Goal: Contribute content

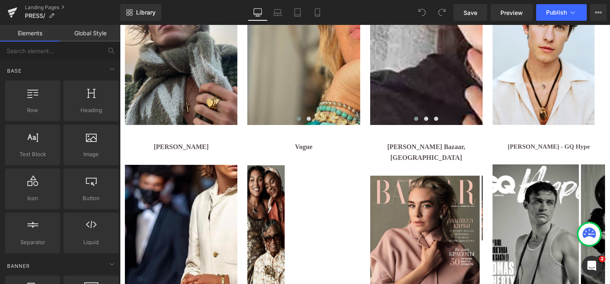
scroll to position [728, 0]
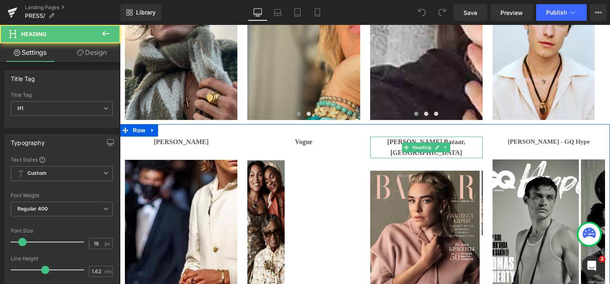
click at [415, 144] on div "[PERSON_NAME] Bazaar, [GEOGRAPHIC_DATA] Heading" at bounding box center [426, 147] width 112 height 22
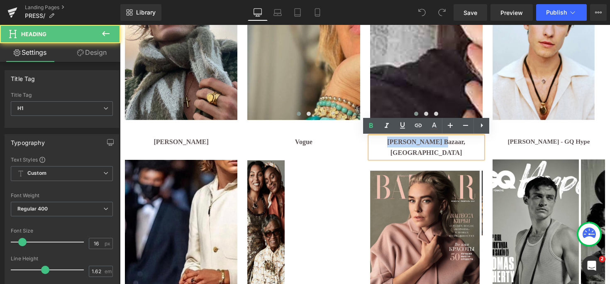
drag, startPoint x: 437, startPoint y: 142, endPoint x: 377, endPoint y: 139, distance: 59.4
click at [377, 139] on h1 "[PERSON_NAME] Bazaar, [GEOGRAPHIC_DATA]" at bounding box center [426, 147] width 112 height 22
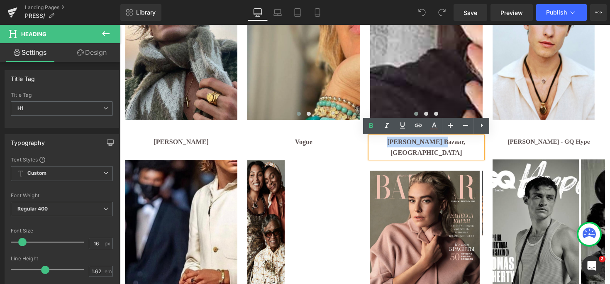
paste div
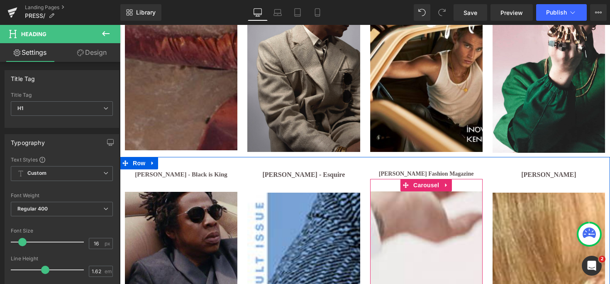
scroll to position [1280, 0]
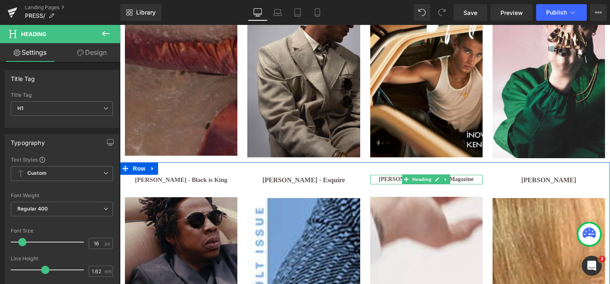
click at [453, 176] on b "[PERSON_NAME] Fashion Magazine" at bounding box center [426, 179] width 95 height 6
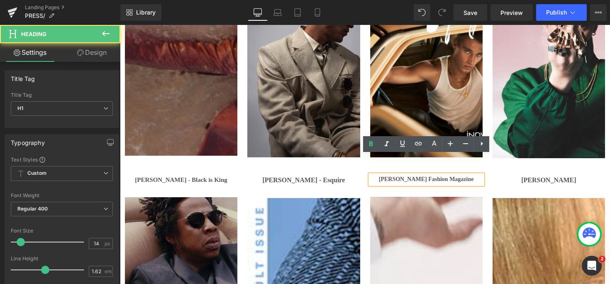
drag, startPoint x: 423, startPoint y: 160, endPoint x: 453, endPoint y: 172, distance: 31.4
click at [453, 175] on h1 "[PERSON_NAME] Fashion Magazine" at bounding box center [426, 180] width 112 height 10
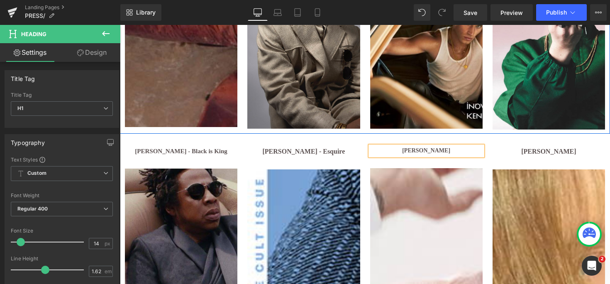
scroll to position [1310, 0]
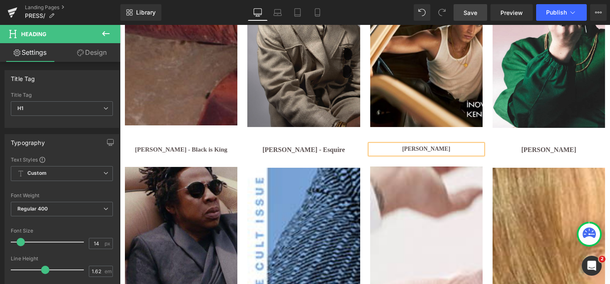
click at [466, 15] on span "Save" at bounding box center [470, 12] width 14 height 9
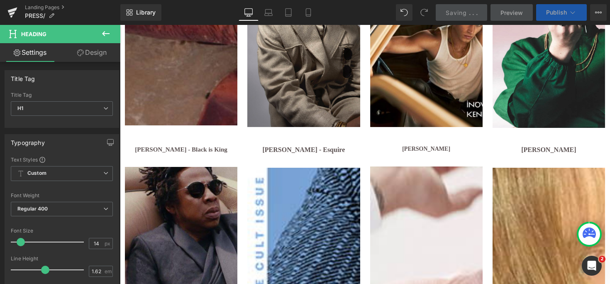
click at [551, 13] on span "Publish" at bounding box center [556, 12] width 21 height 7
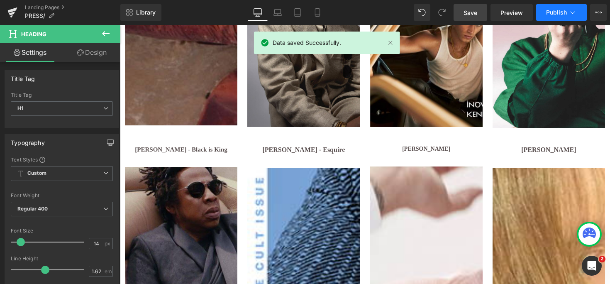
click at [554, 13] on span "Publish" at bounding box center [556, 12] width 21 height 7
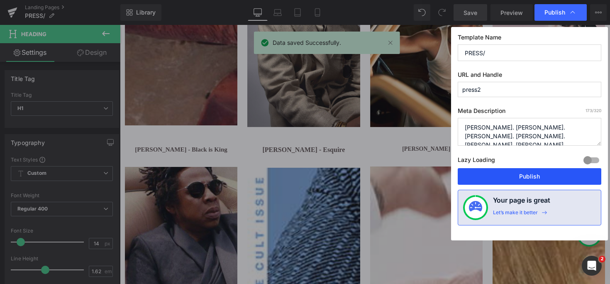
click at [524, 177] on button "Publish" at bounding box center [530, 176] width 144 height 17
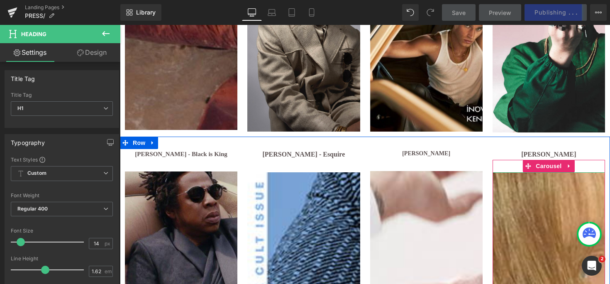
scroll to position [1303, 0]
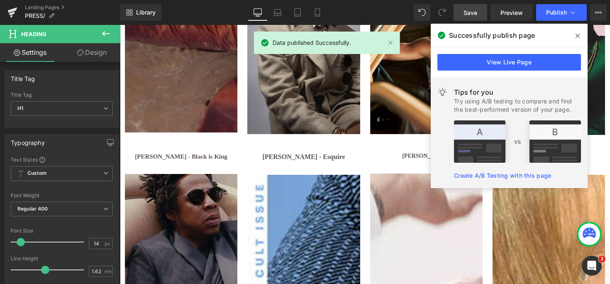
click at [578, 32] on icon at bounding box center [577, 35] width 4 height 7
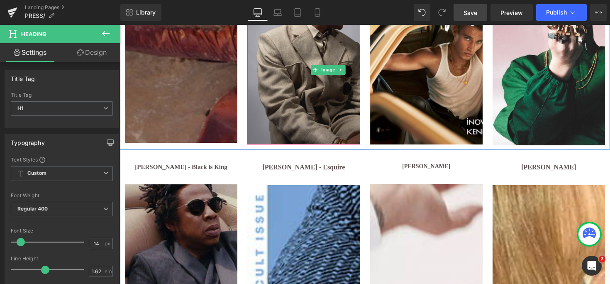
scroll to position [1300, 0]
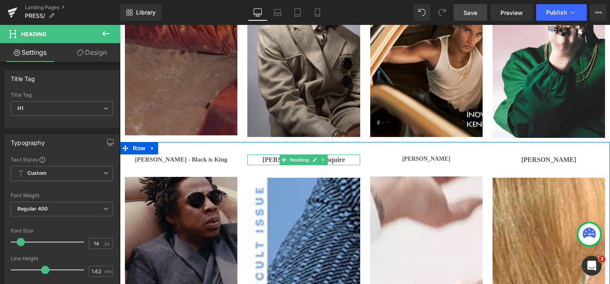
click at [263, 154] on h1 "[PERSON_NAME] - Esquire" at bounding box center [303, 159] width 112 height 11
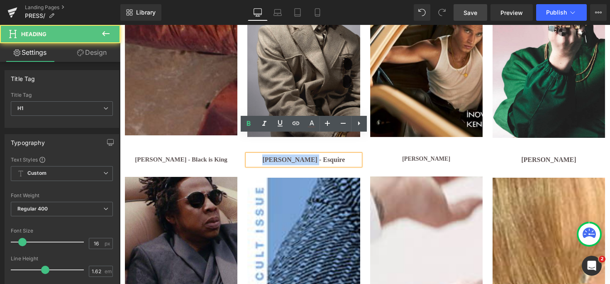
drag, startPoint x: 265, startPoint y: 140, endPoint x: 309, endPoint y: 140, distance: 44.0
click at [309, 156] on b "[PERSON_NAME] - Esquire" at bounding box center [303, 159] width 83 height 7
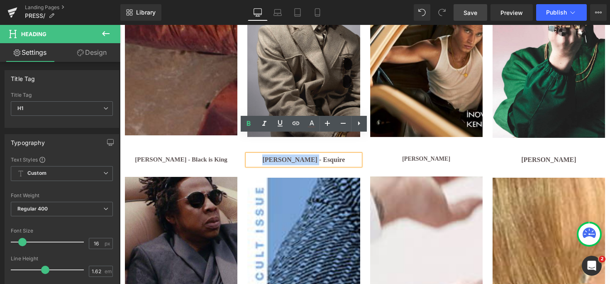
paste div
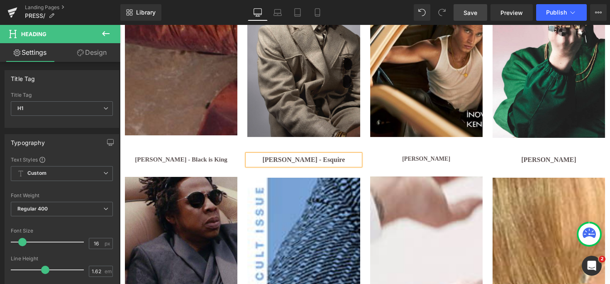
click at [467, 12] on span "Save" at bounding box center [470, 12] width 14 height 9
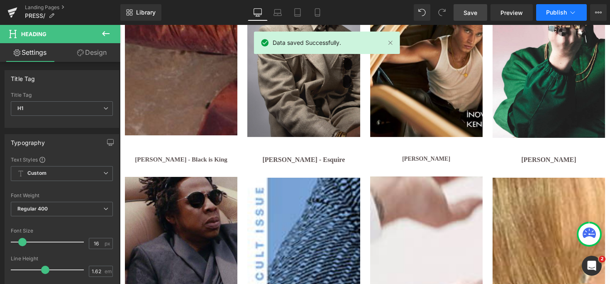
click at [554, 11] on span "Publish" at bounding box center [556, 12] width 21 height 7
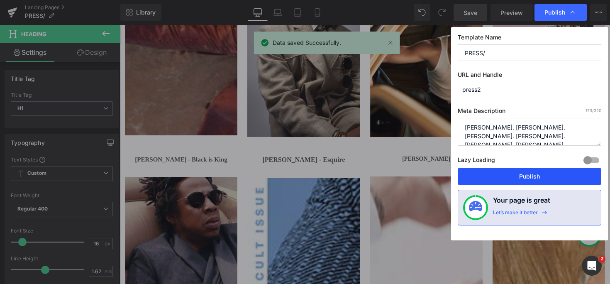
click at [0, 0] on button "Publish" at bounding box center [0, 0] width 0 height 0
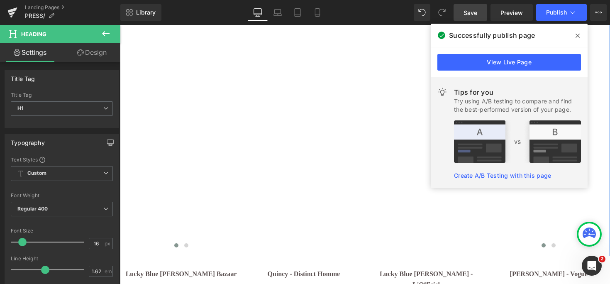
scroll to position [3317, 0]
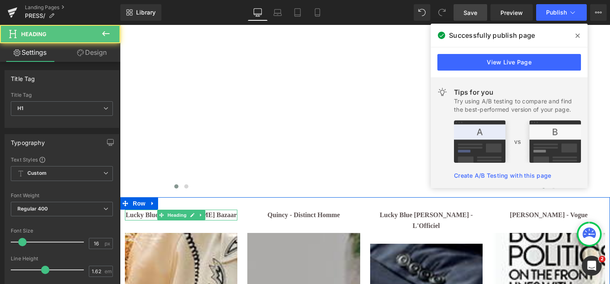
click at [208, 211] on b "Lucky Blue [PERSON_NAME] Bazaar" at bounding box center [181, 214] width 111 height 7
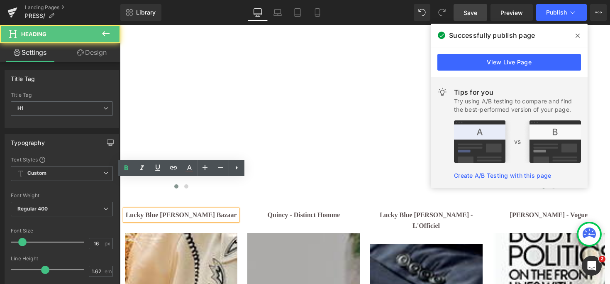
drag, startPoint x: 188, startPoint y: 185, endPoint x: 239, endPoint y: 184, distance: 51.0
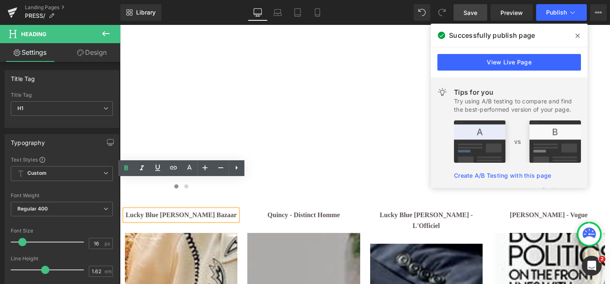
paste div
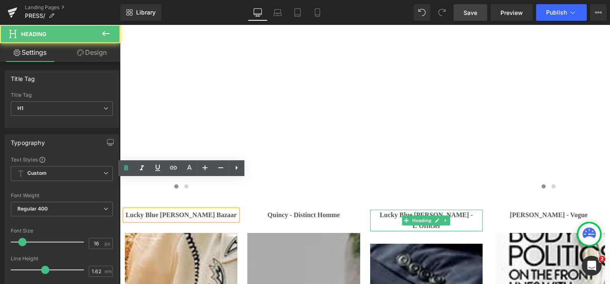
click at [465, 211] on b "Lucky Blue [PERSON_NAME] - L'Officiel" at bounding box center [426, 220] width 93 height 18
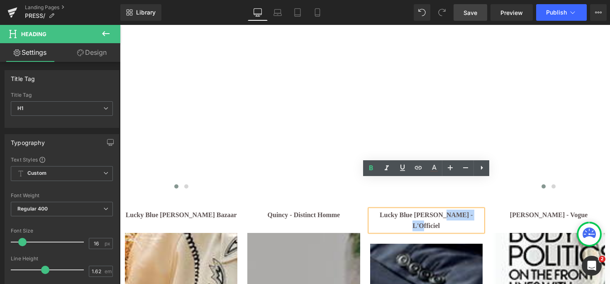
drag, startPoint x: 477, startPoint y: 187, endPoint x: 442, endPoint y: 185, distance: 35.0
click at [442, 209] on h1 "Lucky Blue [PERSON_NAME] - L'Officiel" at bounding box center [426, 220] width 112 height 22
copy b "L'Officiel"
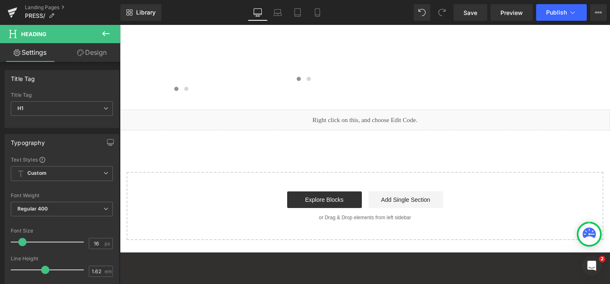
scroll to position [5505, 0]
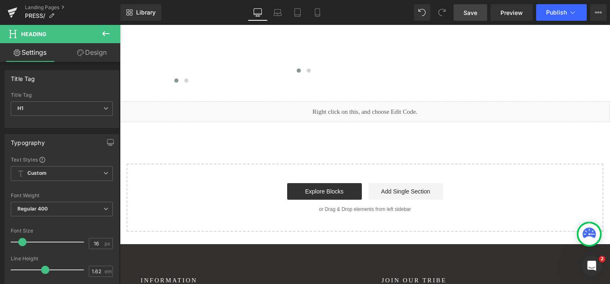
click at [470, 11] on span "Save" at bounding box center [470, 12] width 14 height 9
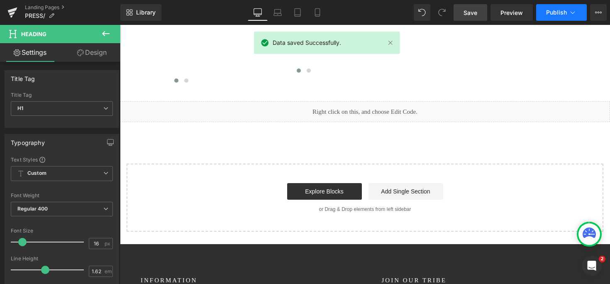
click at [552, 12] on span "Publish" at bounding box center [556, 12] width 21 height 7
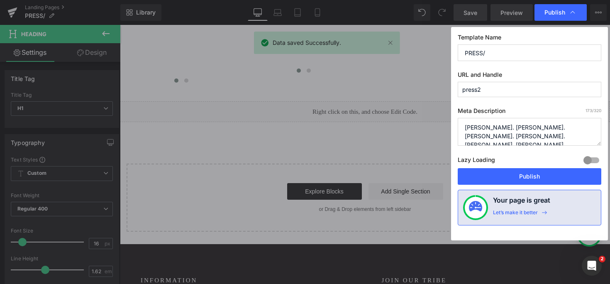
drag, startPoint x: 531, startPoint y: 180, endPoint x: 508, endPoint y: 17, distance: 164.6
click at [0, 0] on button "Publish" at bounding box center [0, 0] width 0 height 0
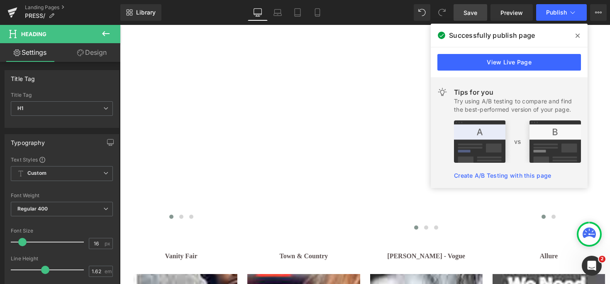
scroll to position [3972, 0]
